Goal: Find specific page/section: Find specific page/section

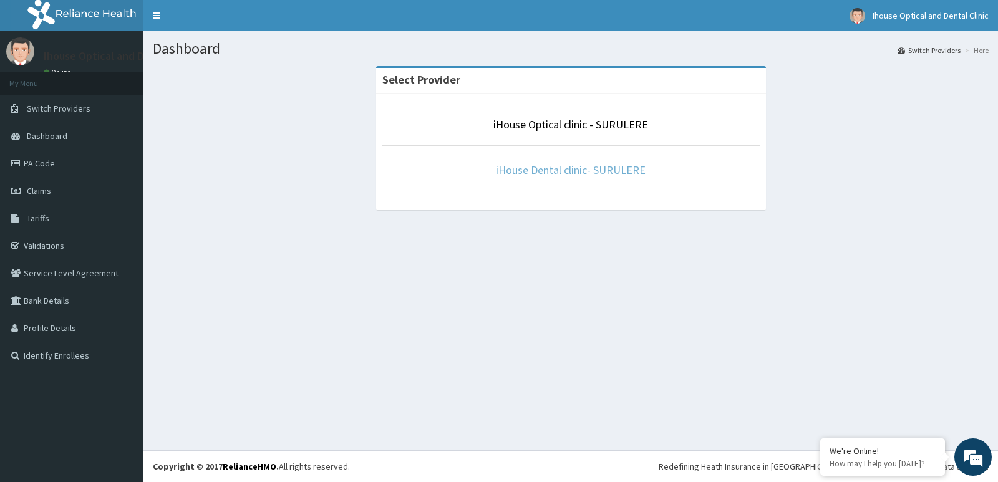
click at [541, 171] on link "iHouse Dental clinic- SURULERE" at bounding box center [571, 170] width 150 height 14
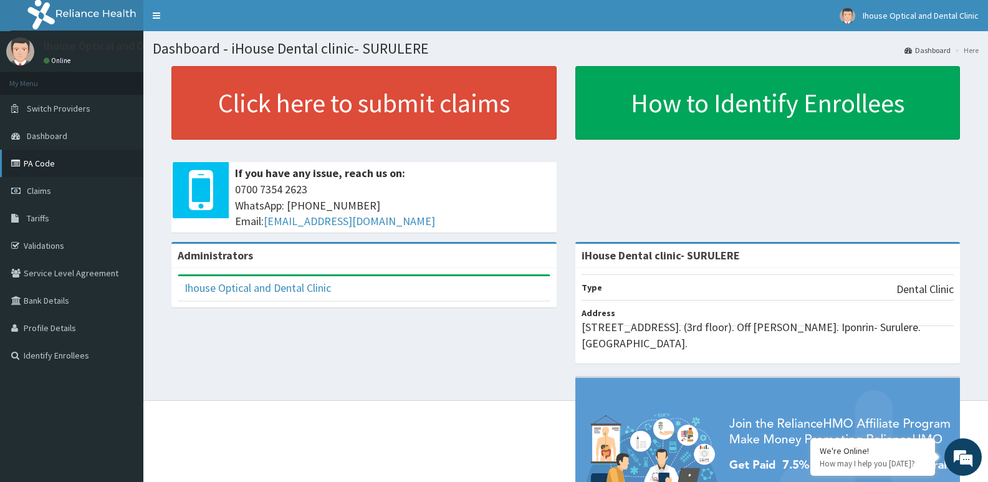
click at [41, 158] on link "PA Code" at bounding box center [71, 163] width 143 height 27
